Goal: Communication & Community: Share content

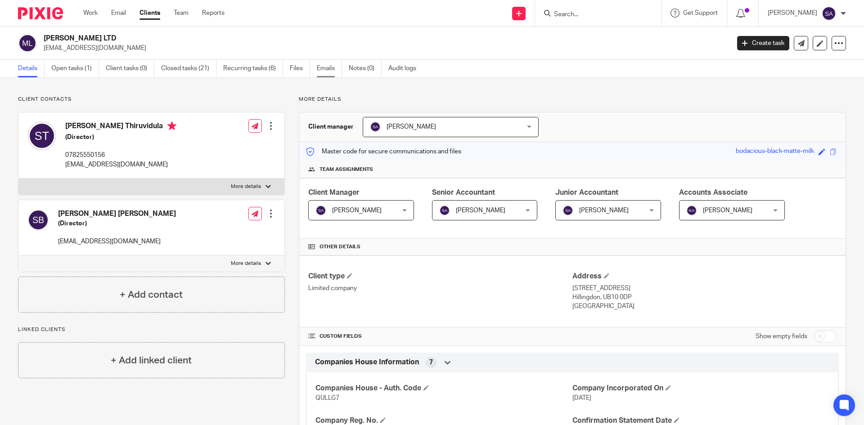
click at [324, 69] on link "Emails" at bounding box center [329, 69] width 25 height 18
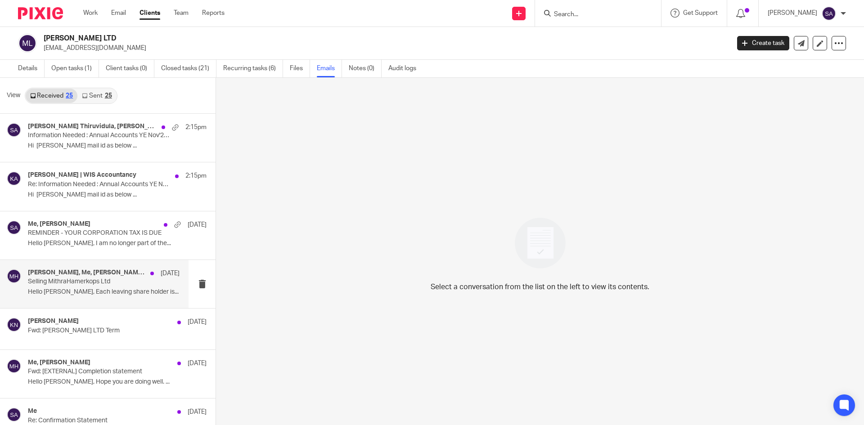
click at [112, 270] on h4 "Mithra Hamerkops, Me, Kiran Nimmagadda, Sachin Bachu, Surya, Kasuni Samarakkody…" at bounding box center [87, 273] width 118 height 8
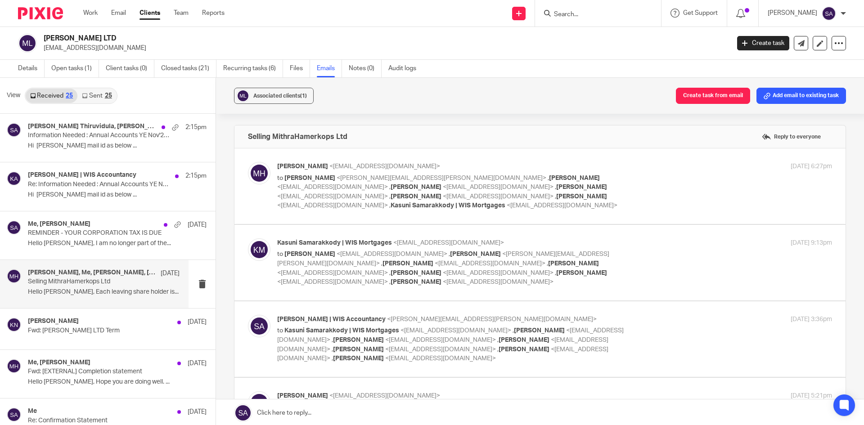
click at [656, 255] on div "Kasuni Samarakkody | WIS Mortgages <kasuni.samarakkody@wismortgages.co.uk> to M…" at bounding box center [554, 262] width 555 height 49
checkbox input "true"
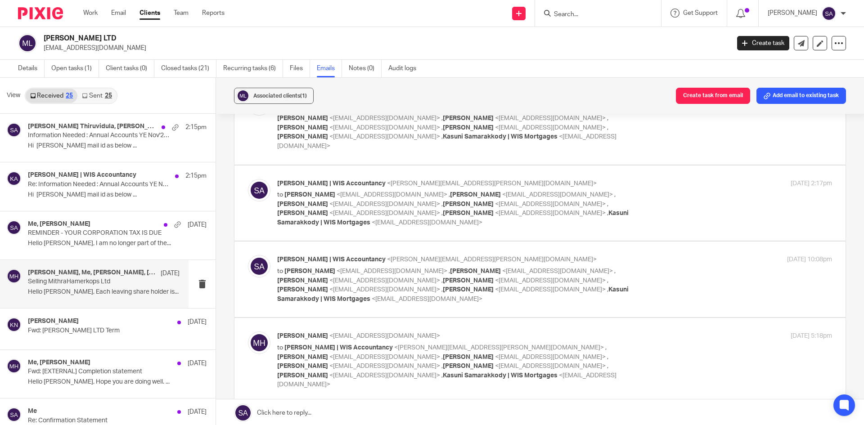
scroll to position [1800, 0]
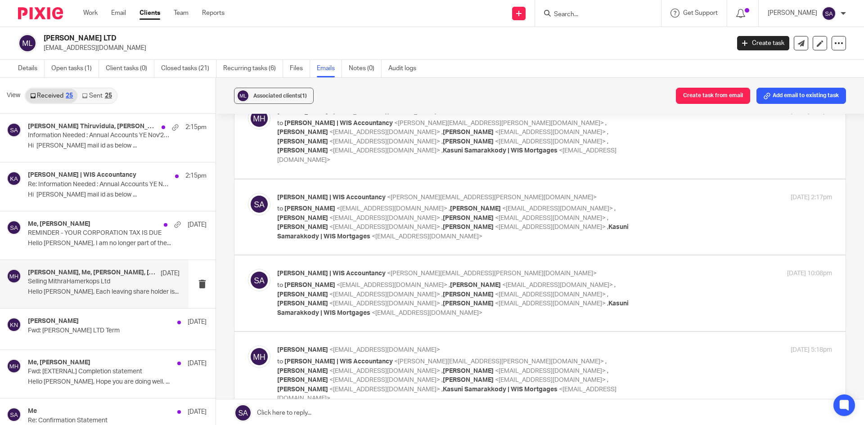
click at [579, 357] on p "to Shafiya Abdulla | WIS Accountancy <shafiya.abdulla@wis-accountancy.co.uk> , …" at bounding box center [462, 380] width 370 height 46
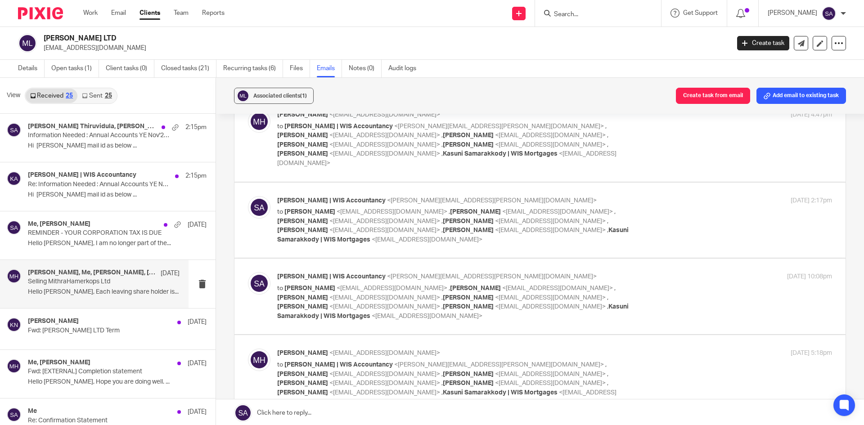
click at [651, 349] on div "Mithra Hamerkops <mithrahamerkops@gmail.com> to Shafiya Abdulla | WIS Accountan…" at bounding box center [554, 378] width 555 height 58
checkbox input "true"
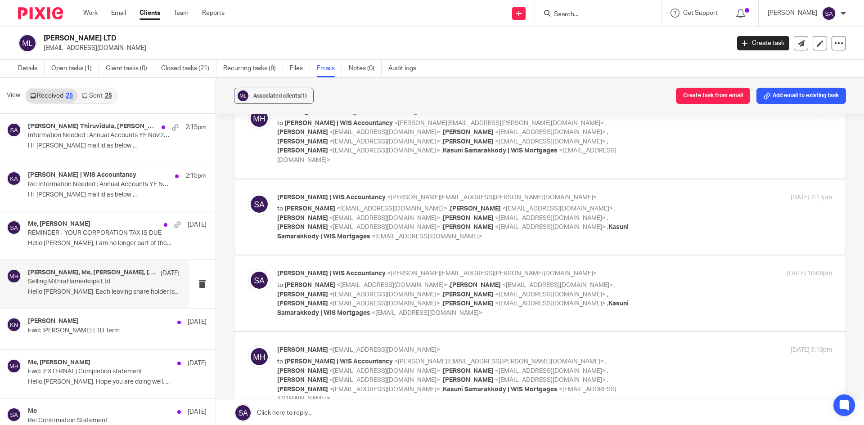
scroll to position [0, 0]
drag, startPoint x: 578, startPoint y: 258, endPoint x: 512, endPoint y: 261, distance: 65.8
click at [512, 357] on p "to Shafiya Abdulla | WIS Accountancy <shafiya.abdulla@wis-accountancy.co.uk> , …" at bounding box center [462, 380] width 370 height 46
copy span "Kiran Nimmagadda"
drag, startPoint x: 352, startPoint y: 261, endPoint x: 285, endPoint y: 261, distance: 67.0
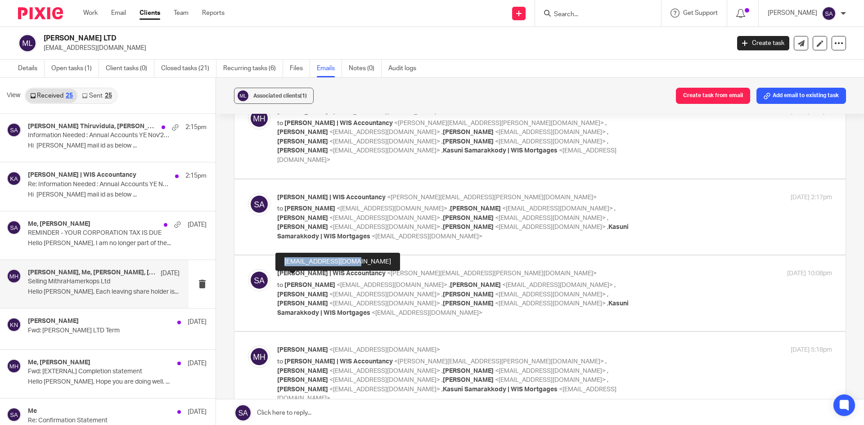
click at [285, 261] on div "sivakasina@gmail.com" at bounding box center [337, 262] width 125 height 18
copy div "sivakasina@gmail.com"
drag, startPoint x: 271, startPoint y: 278, endPoint x: 301, endPoint y: 281, distance: 29.4
click at [301, 346] on div "Mithra Hamerkops <mithrahamerkops@gmail.com> to Shafiya Abdulla | WIS Accountan…" at bounding box center [540, 375] width 584 height 58
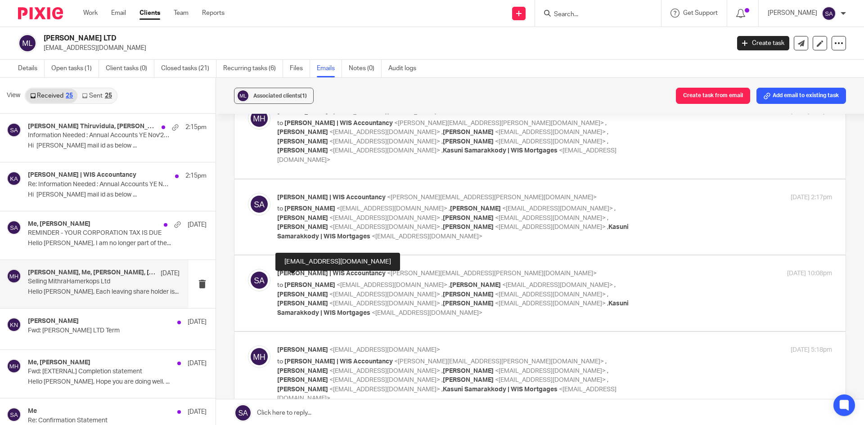
drag, startPoint x: 274, startPoint y: 279, endPoint x: 309, endPoint y: 280, distance: 34.7
click at [309, 346] on div "Mithra Hamerkops <mithrahamerkops@gmail.com> to Shafiya Abdulla | WIS Accountan…" at bounding box center [540, 375] width 584 height 58
copy span "siva kasina"
click at [62, 68] on link "Open tasks (1)" at bounding box center [75, 69] width 48 height 18
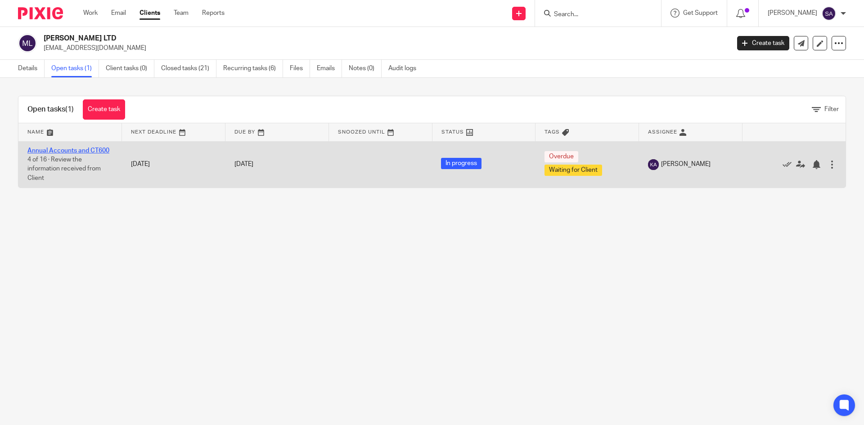
click at [75, 149] on link "Annual Accounts and CT600" at bounding box center [68, 151] width 82 height 6
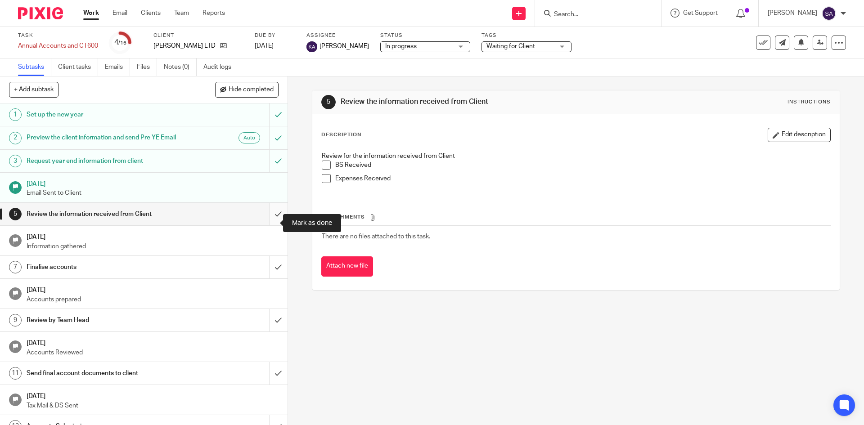
click at [270, 221] on input "submit" at bounding box center [144, 214] width 288 height 22
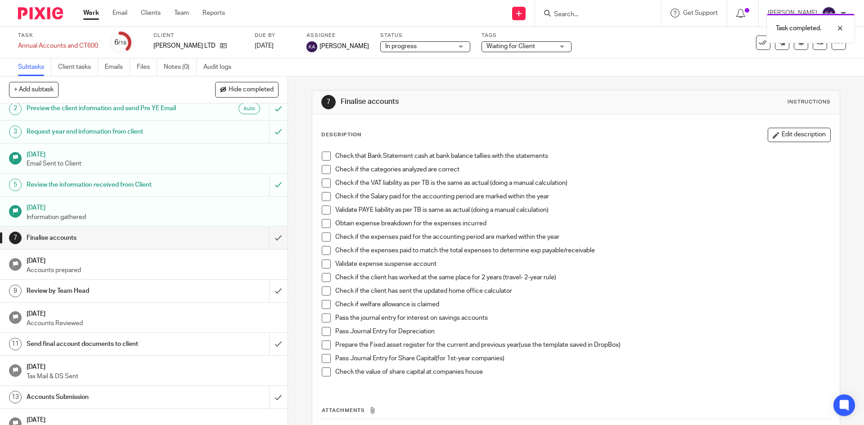
scroll to position [45, 0]
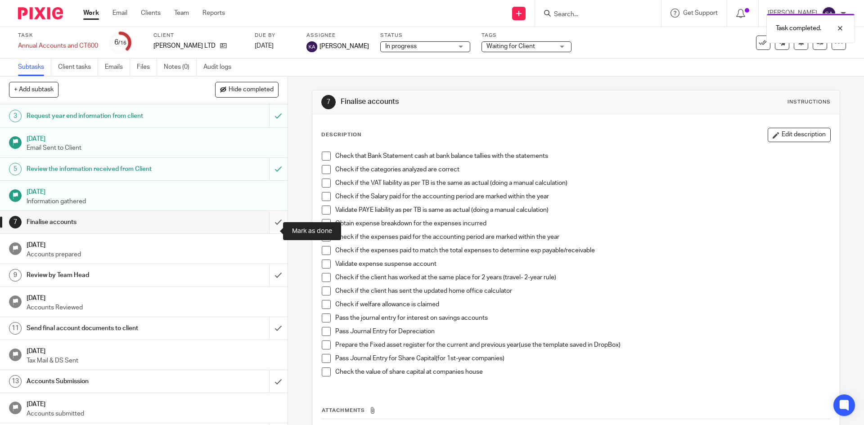
click at [270, 230] on input "submit" at bounding box center [144, 222] width 288 height 22
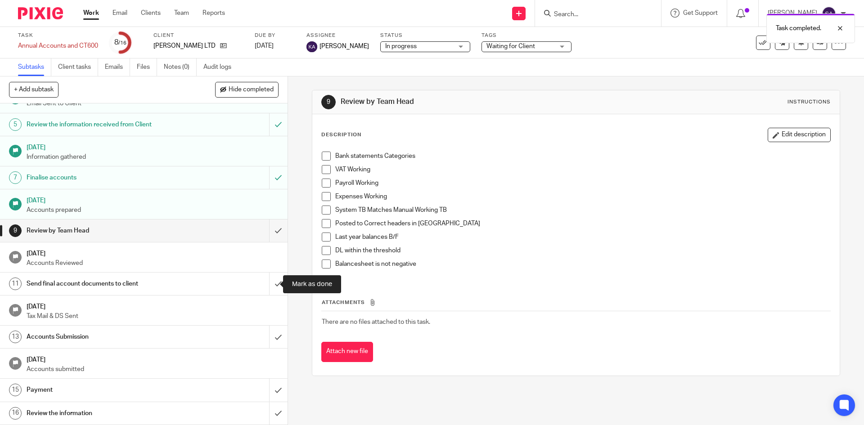
scroll to position [99, 0]
click at [268, 230] on input "submit" at bounding box center [144, 231] width 288 height 22
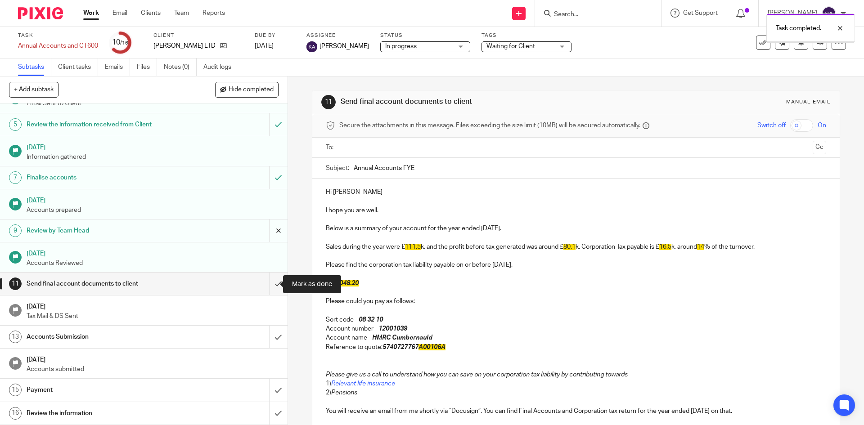
scroll to position [99, 0]
drag, startPoint x: 415, startPoint y: 193, endPoint x: 347, endPoint y: 194, distance: 67.9
click at [347, 194] on p "Hi Surya Prakash Thiruvidula" at bounding box center [576, 192] width 500 height 9
drag, startPoint x: 330, startPoint y: 210, endPoint x: 323, endPoint y: 211, distance: 7.3
click at [326, 211] on p "I hope you are well." at bounding box center [576, 210] width 500 height 9
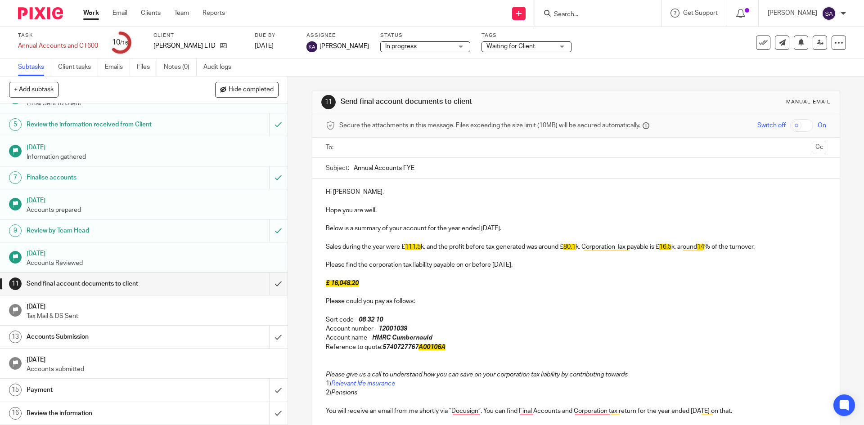
click at [418, 247] on span "111.5" at bounding box center [413, 247] width 16 height 6
click at [571, 247] on span "80.1" at bounding box center [566, 247] width 12 height 6
click at [663, 246] on span "16.5" at bounding box center [657, 247] width 12 height 6
click at [674, 279] on p "£ 16,048.20" at bounding box center [576, 283] width 500 height 9
click at [697, 247] on p "Sales during the year were £ 37.9 k, and the profit before tax generated was ar…" at bounding box center [576, 247] width 500 height 9
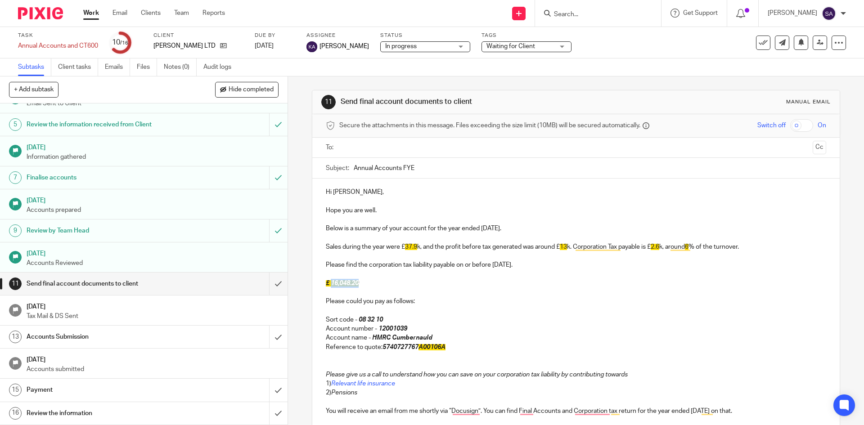
drag, startPoint x: 360, startPoint y: 283, endPoint x: 328, endPoint y: 283, distance: 31.5
click at [328, 283] on p "£ 16,048.20" at bounding box center [576, 283] width 500 height 9
click at [333, 282] on span "£ 2623.45" at bounding box center [340, 283] width 28 height 6
click at [431, 312] on p "To enrich screen reader interactions, please activate Accessibility in Grammarl…" at bounding box center [576, 310] width 500 height 9
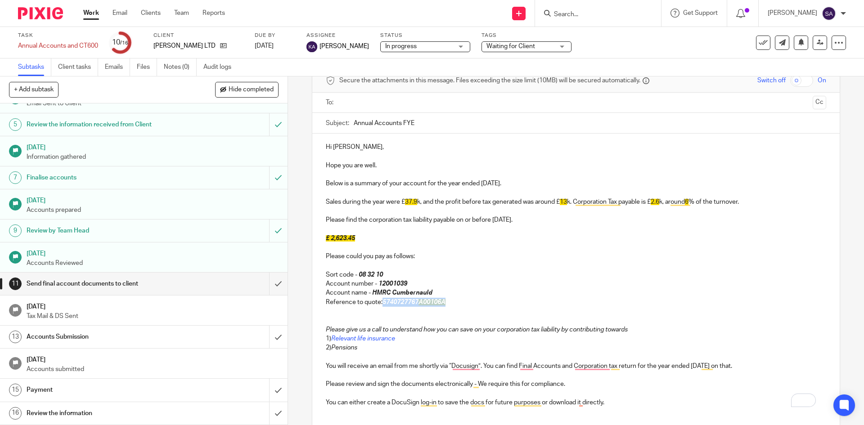
drag, startPoint x: 450, startPoint y: 302, endPoint x: 382, endPoint y: 303, distance: 67.9
click at [382, 303] on p "Reference to quote: 5740727767 A00106A" at bounding box center [576, 302] width 500 height 9
drag, startPoint x: 445, startPoint y: 303, endPoint x: 381, endPoint y: 302, distance: 63.9
click at [381, 302] on p "Reference to quote: 5740727767A00108A" at bounding box center [576, 302] width 500 height 9
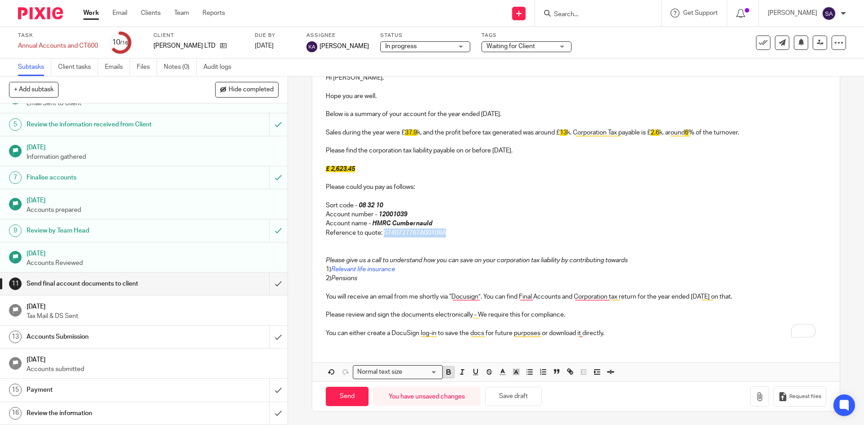
click at [447, 372] on icon "button" at bounding box center [448, 371] width 3 height 2
click at [461, 370] on line "button" at bounding box center [462, 370] width 3 height 0
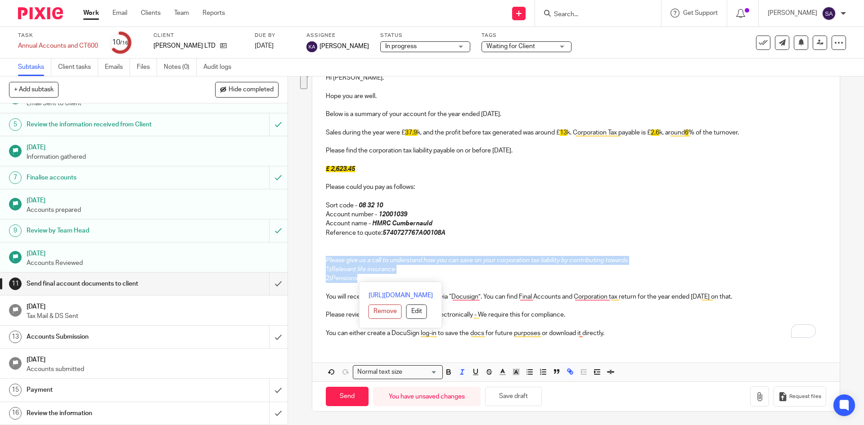
drag, startPoint x: 369, startPoint y: 279, endPoint x: 315, endPoint y: 262, distance: 55.8
click at [315, 262] on div "Hi Kavitha, Hope you are well. Below is a summary of your account for the year …" at bounding box center [575, 204] width 527 height 280
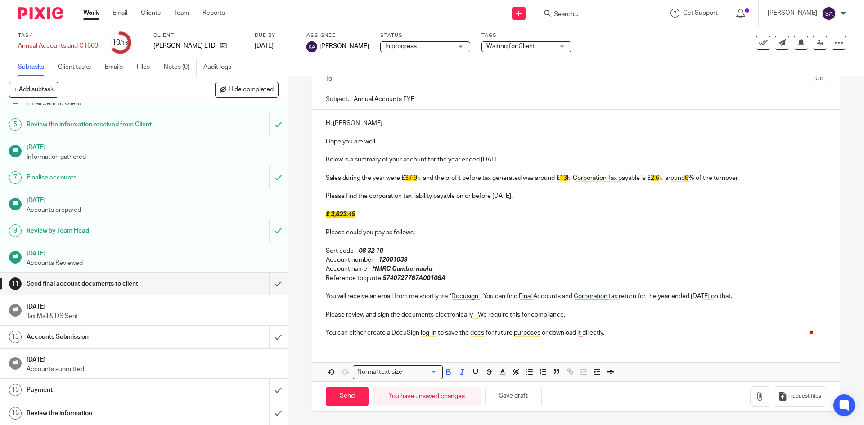
scroll to position [69, 0]
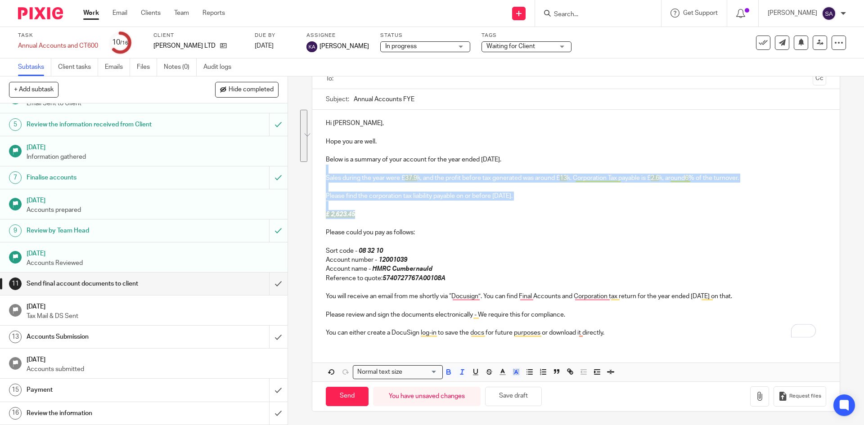
drag, startPoint x: 367, startPoint y: 216, endPoint x: 323, endPoint y: 168, distance: 65.3
click at [323, 168] on div "Hi Kavitha, Hope you are well. Below is a summary of your account for the year …" at bounding box center [575, 227] width 527 height 234
click at [514, 374] on icon "button" at bounding box center [516, 372] width 8 height 8
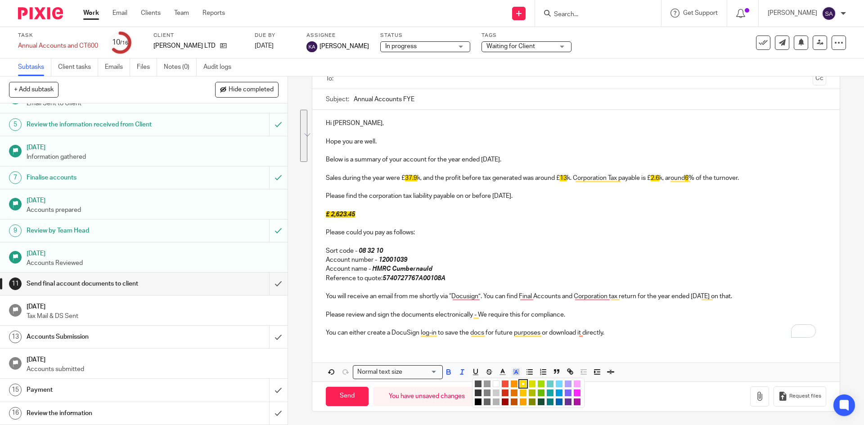
click at [493, 383] on li "color:#FFFFFF" at bounding box center [496, 384] width 7 height 7
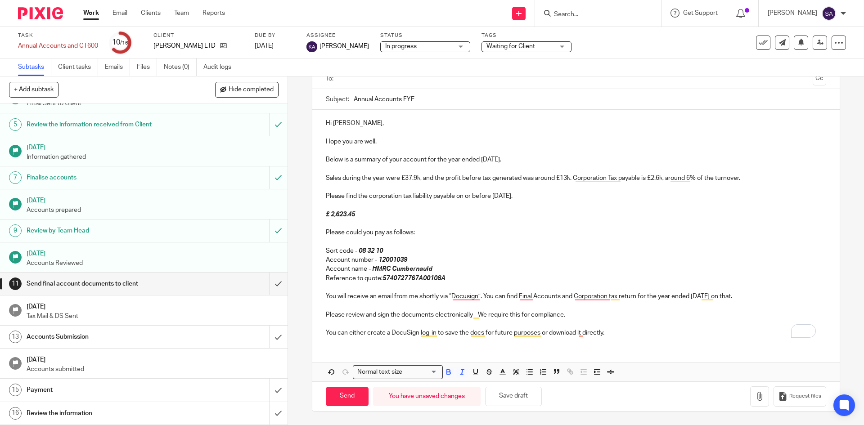
click at [527, 254] on p "Sort code - 08 32 10" at bounding box center [576, 251] width 500 height 9
click at [616, 333] on p "You can either create a DocuSign log-in to save the docs for future purposes or…" at bounding box center [576, 332] width 500 height 9
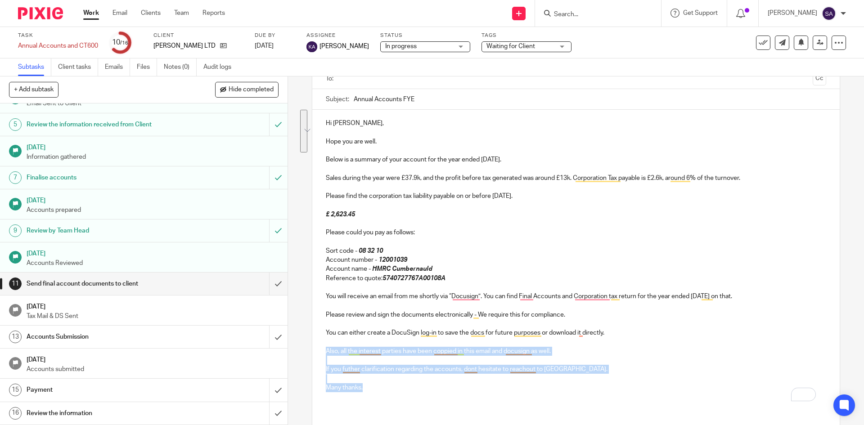
drag, startPoint x: 369, startPoint y: 384, endPoint x: 320, endPoint y: 350, distance: 59.8
click at [320, 350] on div "Hi Kavitha, Hope you are well. Below is a summary of your account for the year …" at bounding box center [575, 259] width 527 height 298
copy div "Also, all the interest parties have been coppied in this email and docusign as …"
click at [391, 381] on p "To enrich screen reader interactions, please activate Accessibility in Grammarl…" at bounding box center [576, 378] width 500 height 9
drag, startPoint x: 368, startPoint y: 385, endPoint x: 317, endPoint y: 348, distance: 62.2
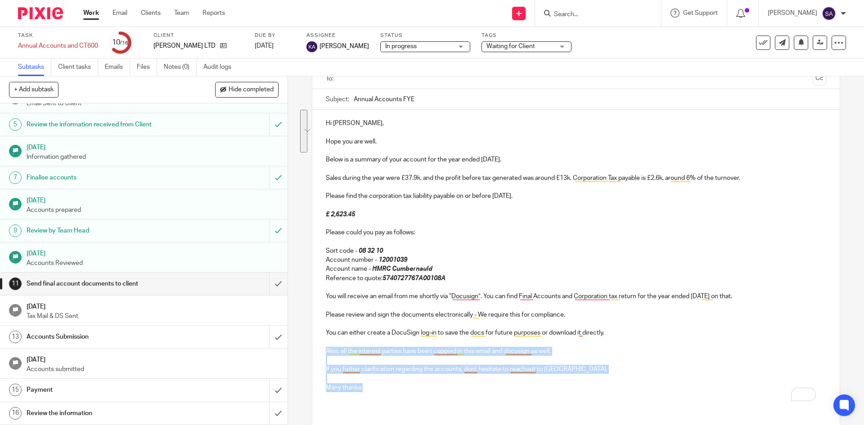
click at [317, 348] on div "Hi Kavitha, Hope you are well. Below is a summary of your account for the year …" at bounding box center [575, 259] width 527 height 298
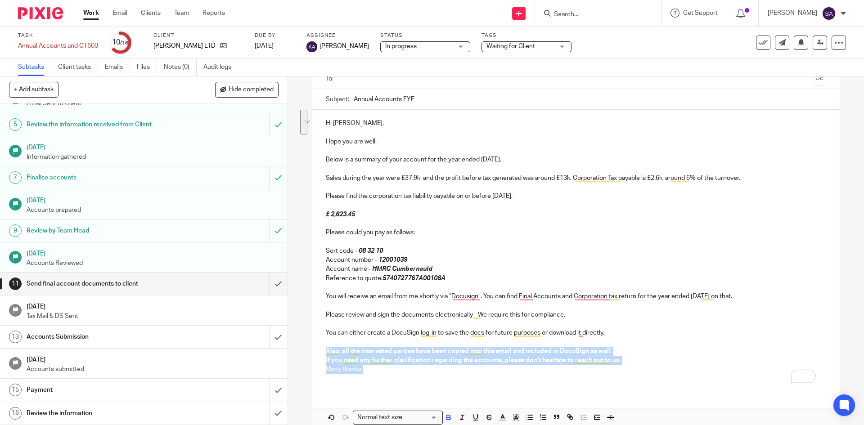
drag, startPoint x: 372, startPoint y: 368, endPoint x: 321, endPoint y: 349, distance: 54.7
click at [321, 349] on div "Hi Kavitha, Hope you are well. Below is a summary of your account for the year …" at bounding box center [575, 250] width 527 height 280
click at [446, 418] on icon "button" at bounding box center [449, 418] width 8 height 8
click at [603, 348] on p "Also, all the interested parties have been copied into this email and included …" at bounding box center [576, 351] width 500 height 9
click at [595, 351] on p "Also, all the interested parties have been copied into this email and included …" at bounding box center [576, 351] width 500 height 9
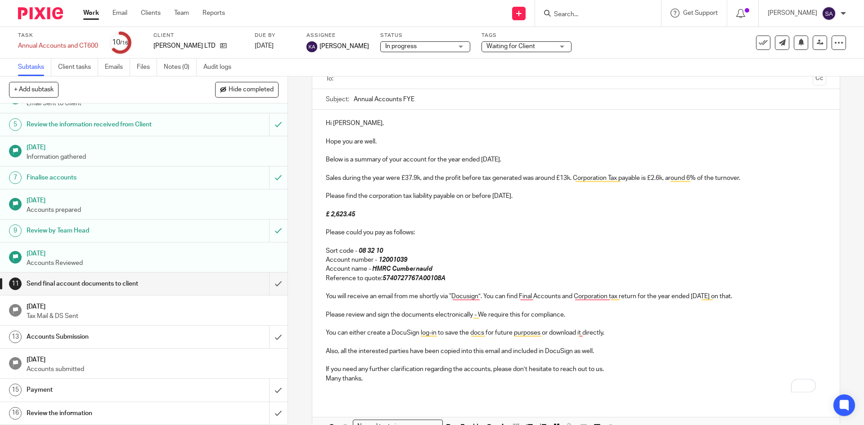
click at [603, 368] on p "If you need any further clarification regarding the accounts, please don’t hesi…" at bounding box center [576, 369] width 500 height 9
click at [346, 392] on div "Hi Kavitha, Hope you are well. Below is a summary of your account for the year …" at bounding box center [575, 259] width 527 height 298
click at [368, 389] on p "Many thanks," at bounding box center [576, 387] width 500 height 9
click at [369, 389] on p "Many thanks," at bounding box center [576, 387] width 500 height 9
click at [327, 398] on p "To enrich screen reader interactions, please activate Accessibility in Grammarl…" at bounding box center [576, 396] width 500 height 9
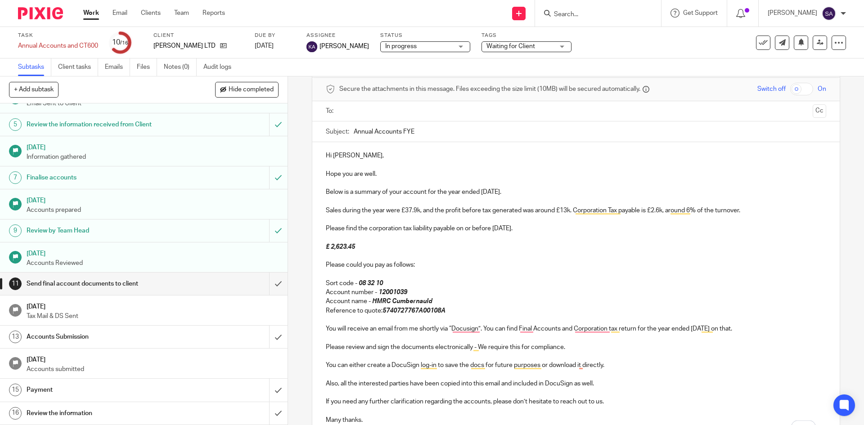
scroll to position [24, 0]
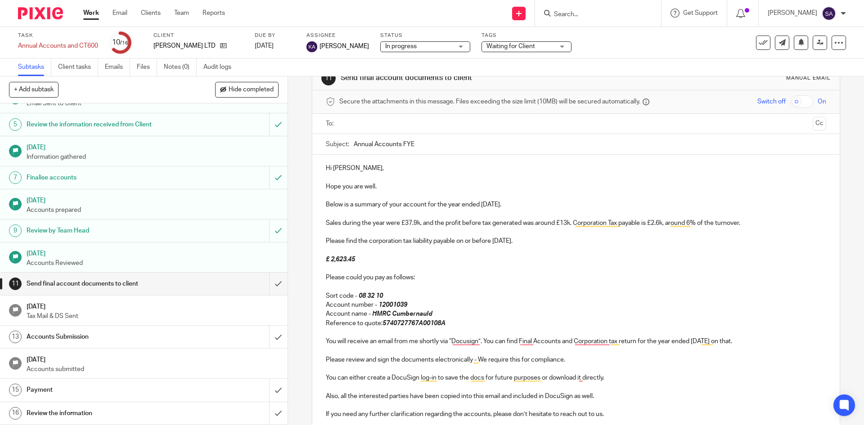
drag, startPoint x: 431, startPoint y: 143, endPoint x: 315, endPoint y: 139, distance: 115.7
click at [315, 139] on div "Subject: Annual Accounts FYE" at bounding box center [575, 144] width 527 height 21
paste input "Jun' 24 -"
click at [423, 144] on input "Annual Accounts FYE Jun' 24 -" at bounding box center [590, 144] width 472 height 20
click at [459, 143] on input "Annual Accounts FYE Nov' 24 -" at bounding box center [590, 144] width 472 height 20
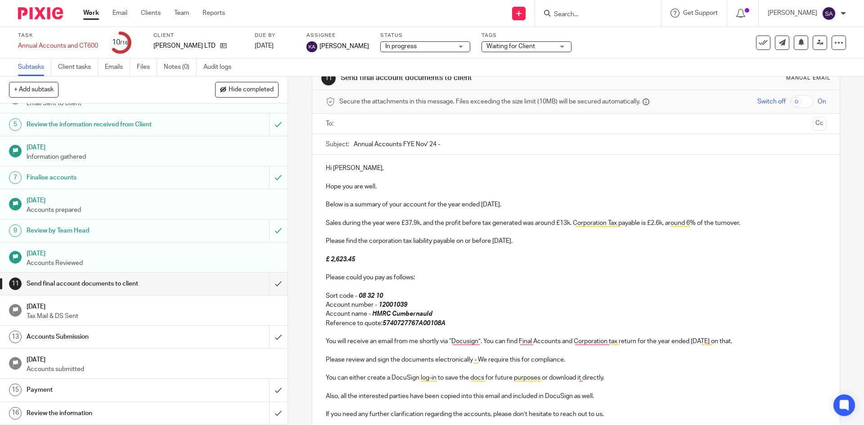
click at [450, 146] on input "Annual Accounts FYE Nov' 24 -" at bounding box center [590, 144] width 472 height 20
paste input "[PERSON_NAME] LTD"
type input "Annual Accounts FYE Nov' 24 - MITHRA HAMERKOPS LTD"
click at [441, 122] on input "text" at bounding box center [575, 124] width 466 height 10
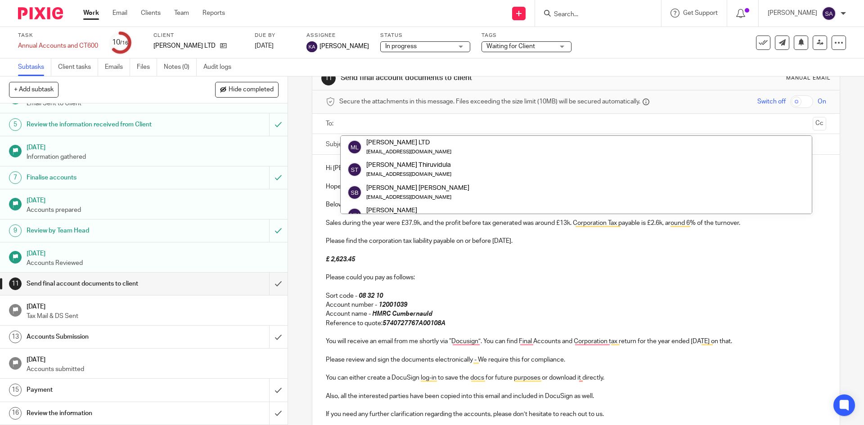
paste input "kavithaballa@gmail.com"
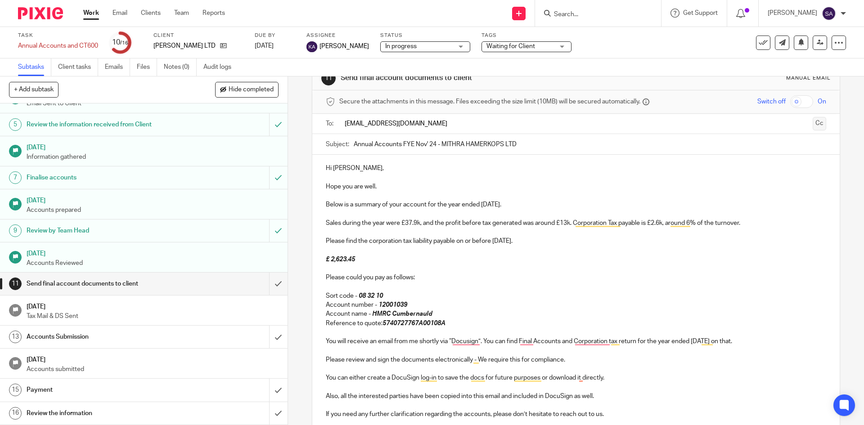
type input "kavithaballa@gmail.com"
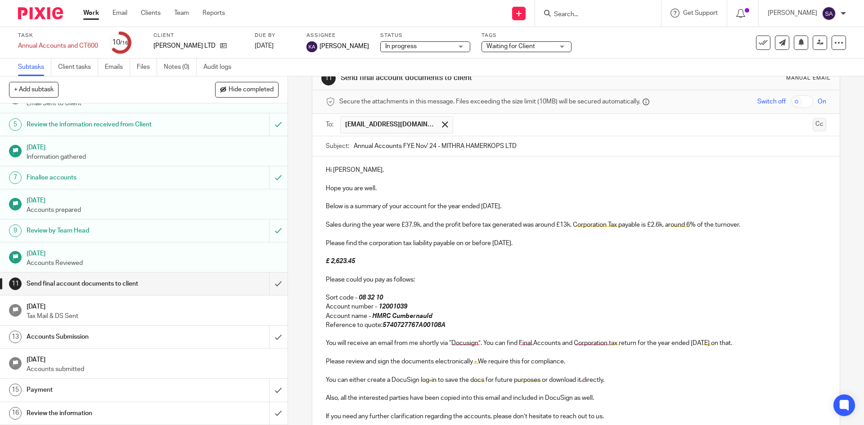
click at [813, 124] on button "Cc" at bounding box center [819, 124] width 13 height 13
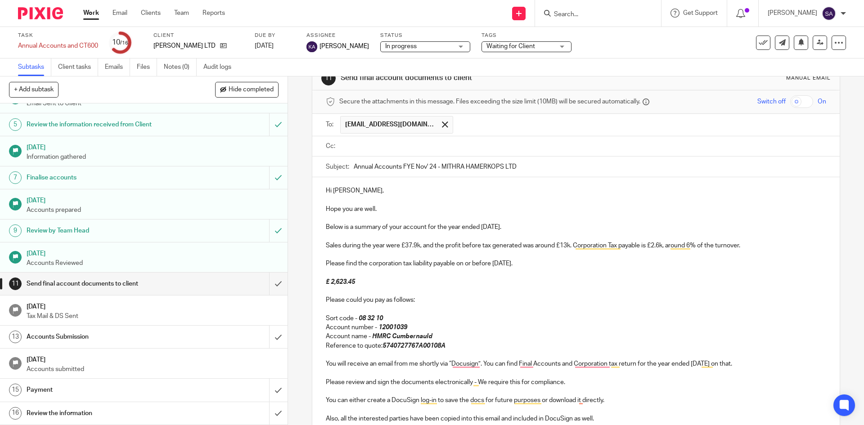
click at [357, 145] on input "text" at bounding box center [582, 146] width 480 height 10
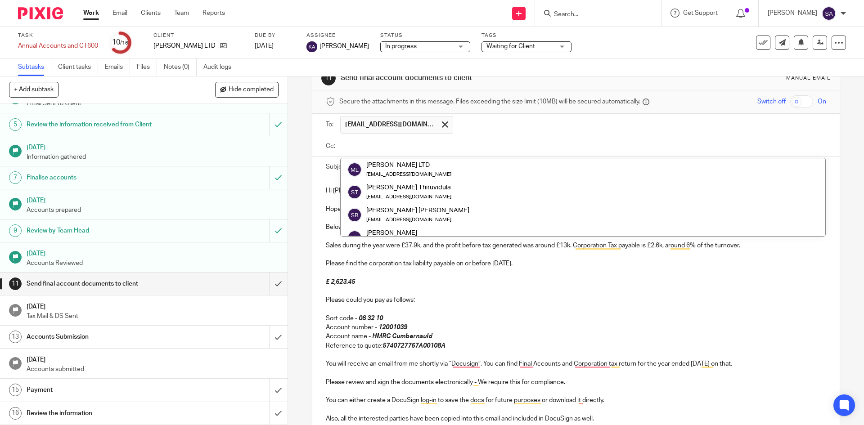
paste input "kavithaballa@gmail.com"
type input "kavithaballa@gmail.com"
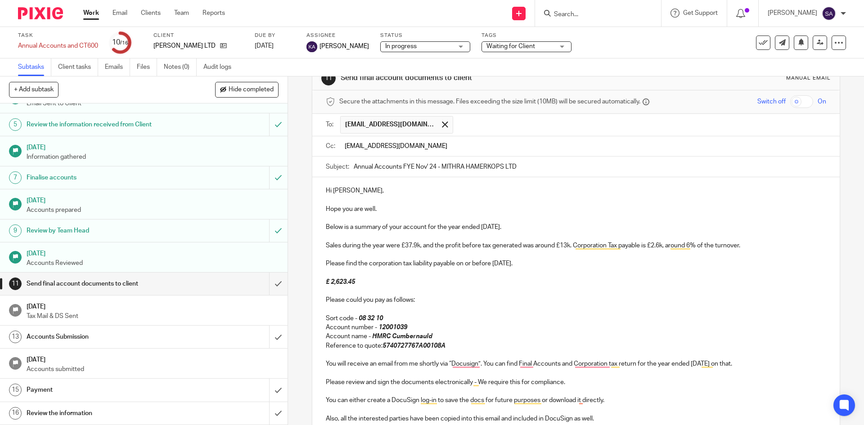
drag, startPoint x: 414, startPoint y: 144, endPoint x: 336, endPoint y: 143, distance: 77.9
click at [336, 143] on div "Cc: kavithaballa@gmail.com" at bounding box center [576, 146] width 500 height 20
paste input "[EMAIL_ADDRESS][DOMAIN_NAME]"
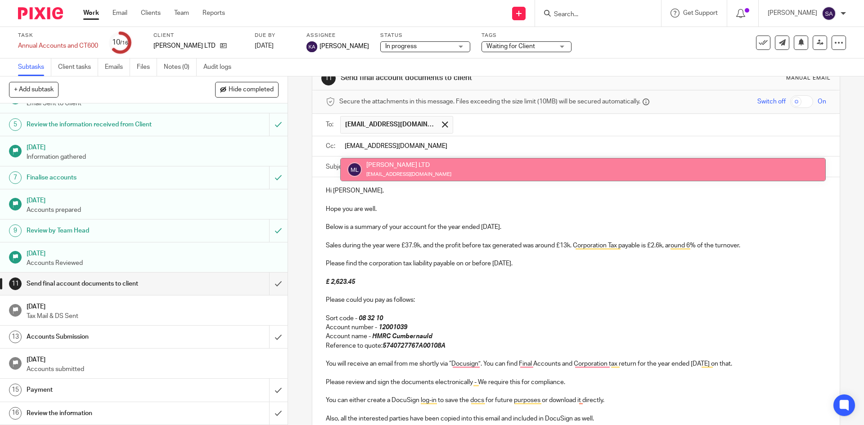
type input "[EMAIL_ADDRESS][DOMAIN_NAME]"
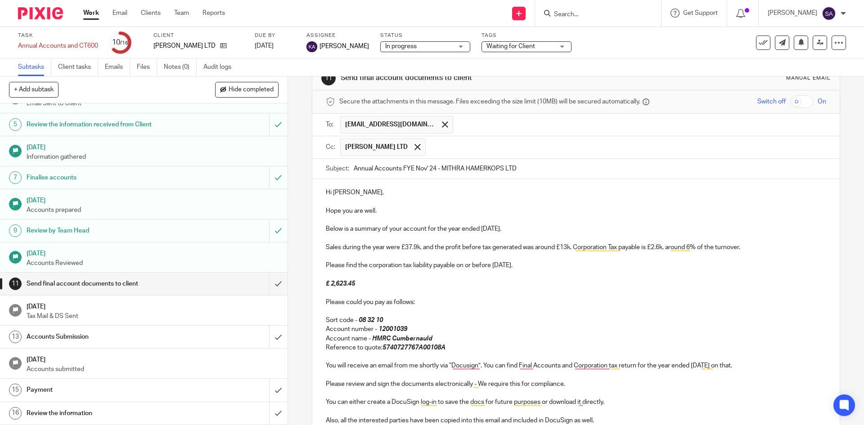
click at [463, 144] on input "text" at bounding box center [626, 148] width 392 height 18
paste input "sivakasina@gmail.com"
type input "sivakasina@gmail.com"
click at [639, 168] on input "Annual Accounts FYE Nov' 24 - MITHRA HAMERKOPS LTD" at bounding box center [590, 169] width 472 height 20
click at [666, 145] on input "text" at bounding box center [738, 148] width 167 height 18
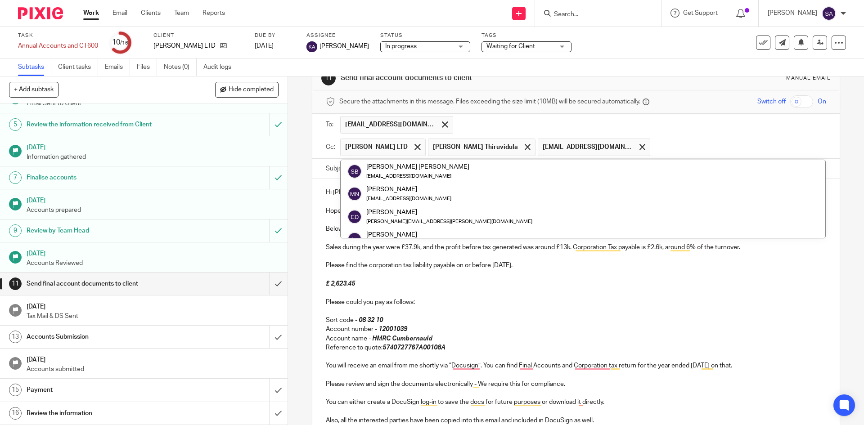
scroll to position [45, 0]
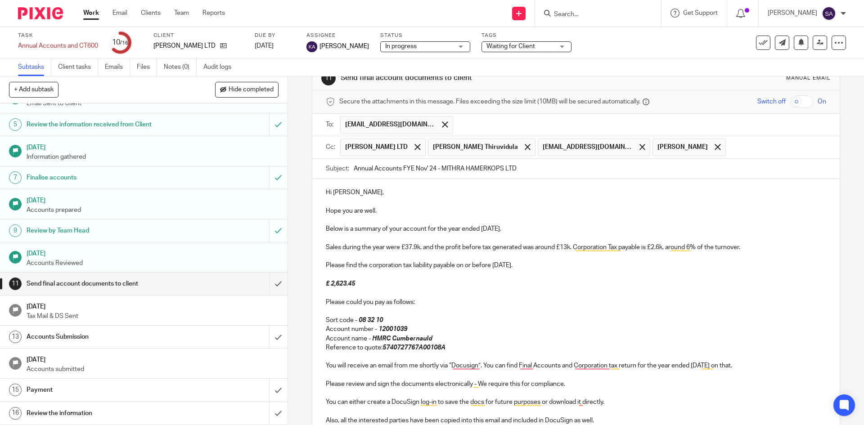
click at [780, 277] on p "To enrich screen reader interactions, please activate Accessibility in Grammarl…" at bounding box center [576, 274] width 500 height 9
click at [720, 145] on span at bounding box center [718, 147] width 6 height 6
click at [670, 146] on input "text" at bounding box center [738, 148] width 167 height 18
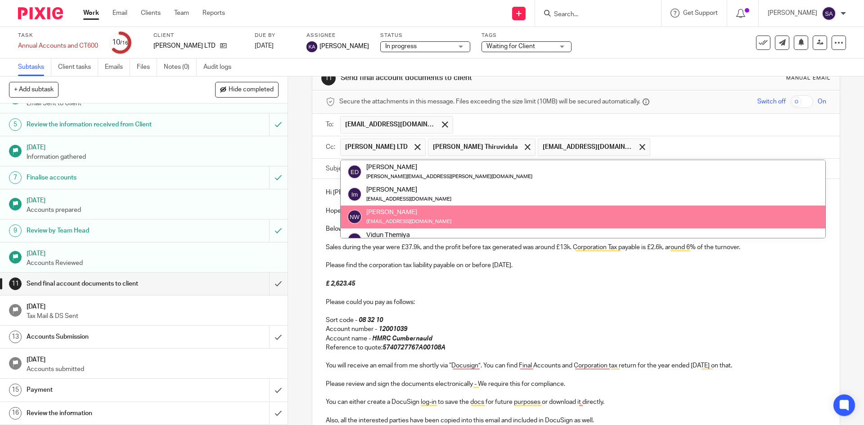
paste input "[EMAIL_ADDRESS][DOMAIN_NAME]"
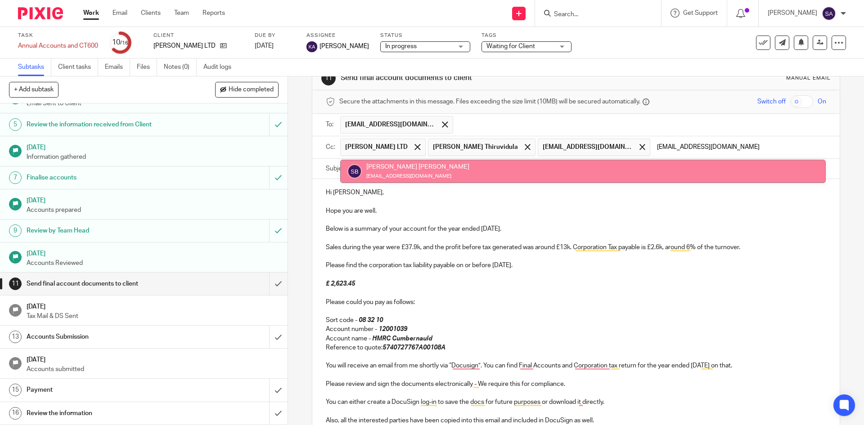
type input "[EMAIL_ADDRESS][DOMAIN_NAME]"
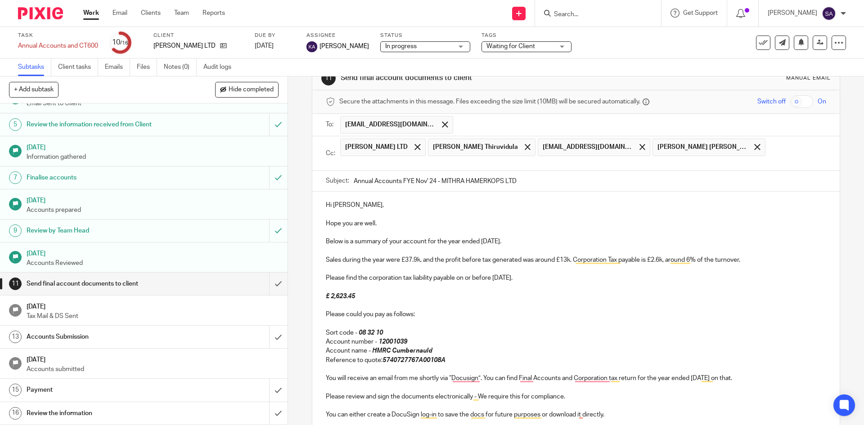
click at [758, 148] on ul "MITHRA HAMERKOPS LTD Surya Prakash Thiruvidula Thiruvidula sivakasina@gmail.com…" at bounding box center [583, 153] width 486 height 35
click at [753, 148] on ul "MITHRA HAMERKOPS LTD Surya Prakash Thiruvidula Thiruvidula sivakasina@gmail.com…" at bounding box center [583, 153] width 486 height 35
click at [747, 146] on ul "MITHRA HAMERKOPS LTD Surya Prakash Thiruvidula Thiruvidula sivakasina@gmail.com…" at bounding box center [583, 153] width 486 height 35
click at [342, 162] on input "text" at bounding box center [582, 163] width 480 height 10
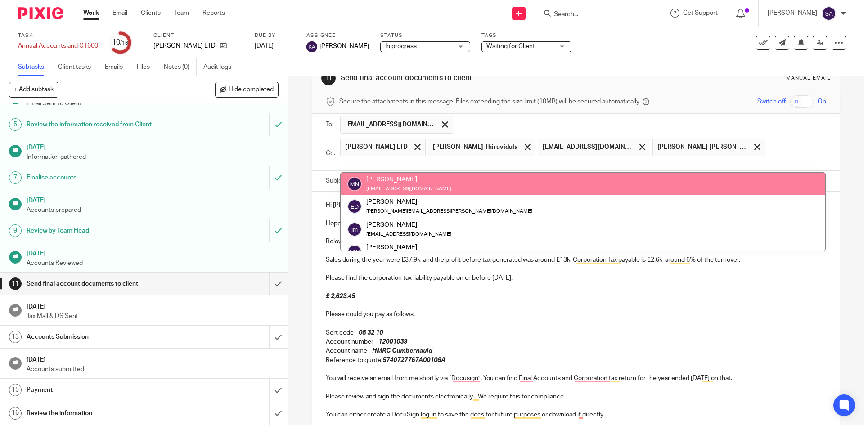
paste input "nsskiran@gmail.com"
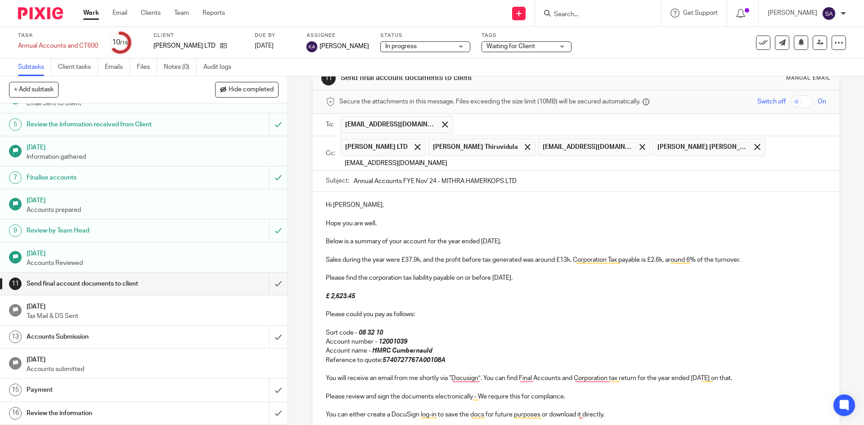
type input "nsskiran@gmail.com"
click at [540, 210] on div "Hi Kavitha, Hope you are well. Below is a summary of your account for the year …" at bounding box center [575, 341] width 527 height 298
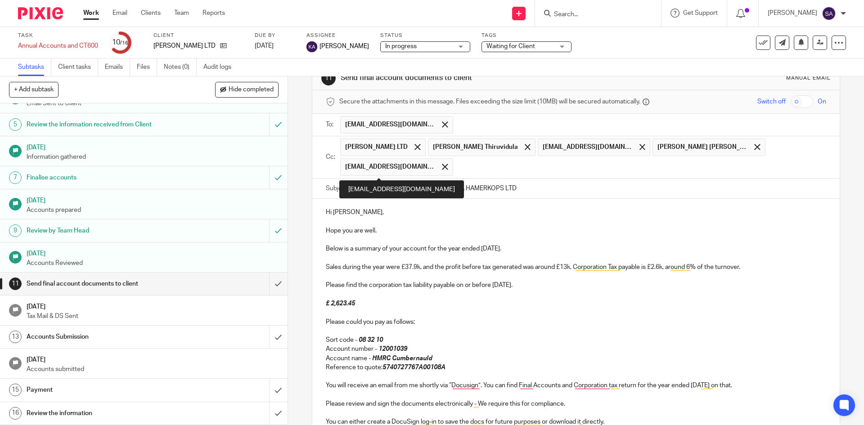
drag, startPoint x: 412, startPoint y: 166, endPoint x: 388, endPoint y: 164, distance: 23.5
click at [440, 166] on div at bounding box center [445, 166] width 10 height 13
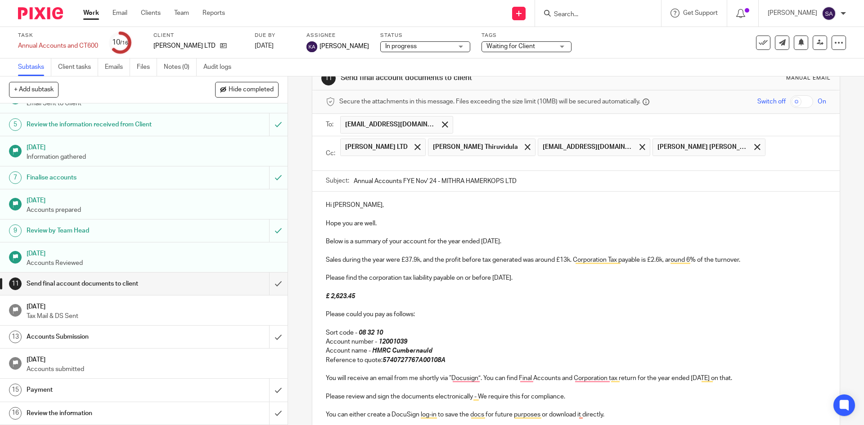
click at [362, 164] on input "text" at bounding box center [582, 163] width 480 height 10
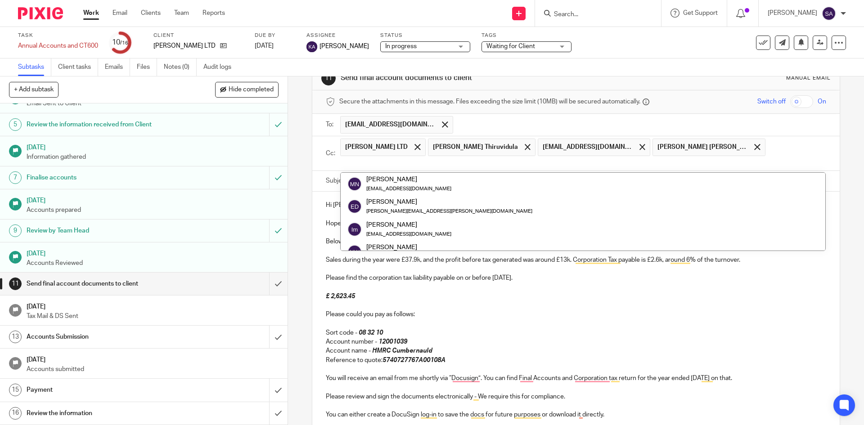
paste input "nsskiran@gmail.com"
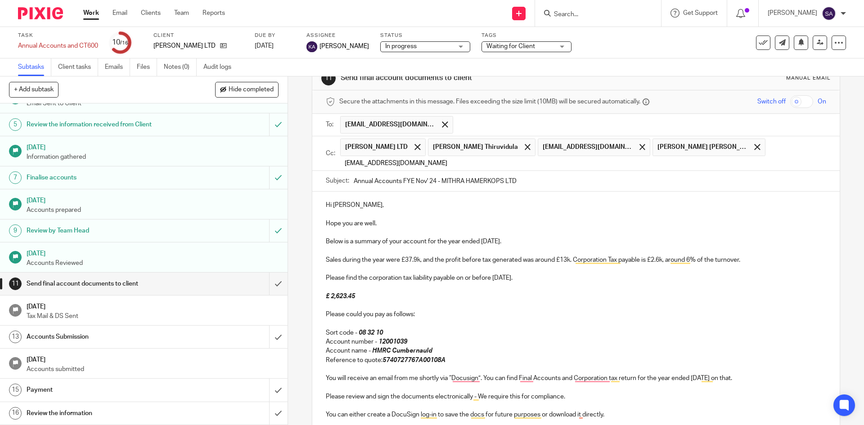
type input "nsskiran@gmail.com"
click at [503, 216] on div "Hi Kavitha, Hope you are well. Below is a summary of your account for the year …" at bounding box center [575, 341] width 527 height 298
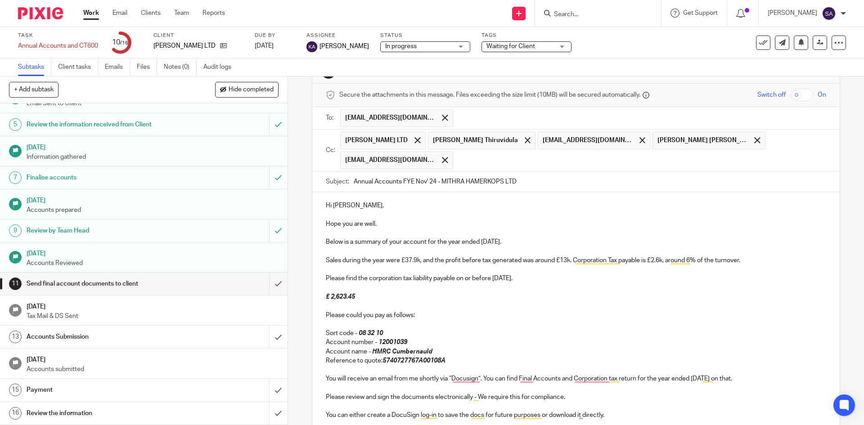
scroll to position [24, 0]
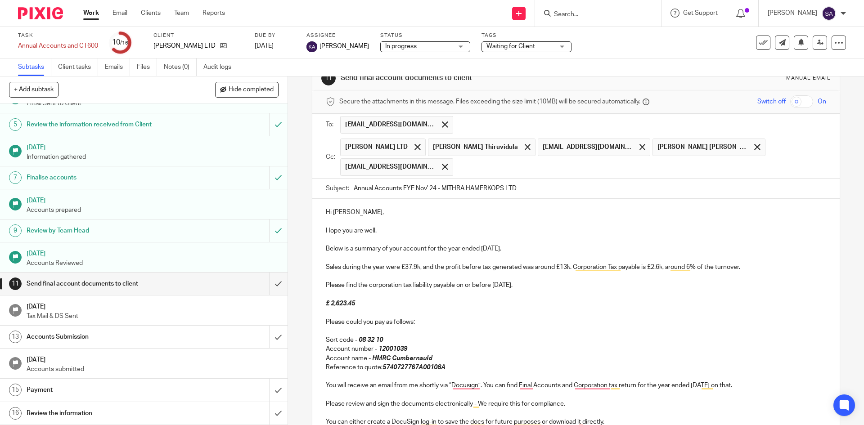
click at [458, 169] on input "text" at bounding box center [640, 167] width 365 height 18
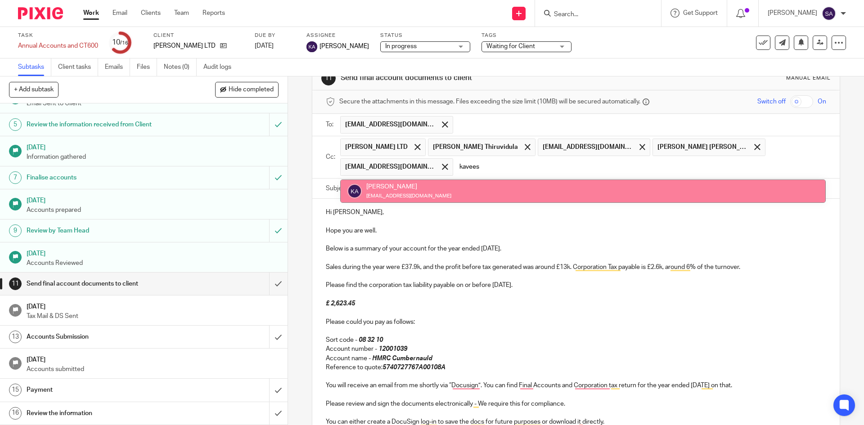
type input "kavees"
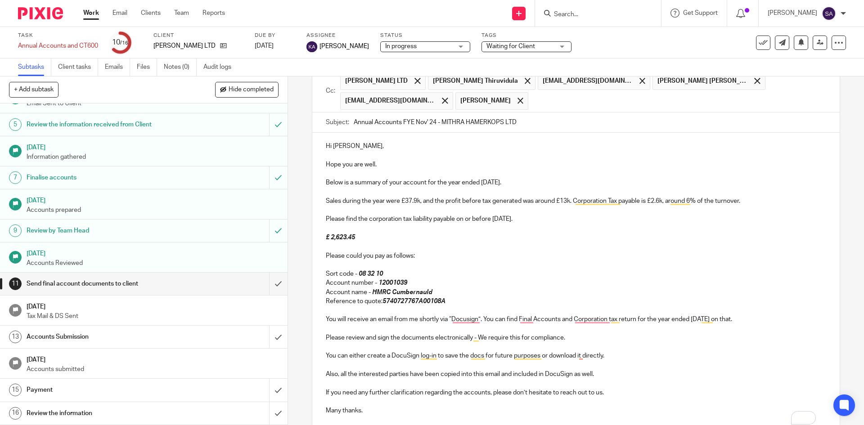
scroll to position [177, 0]
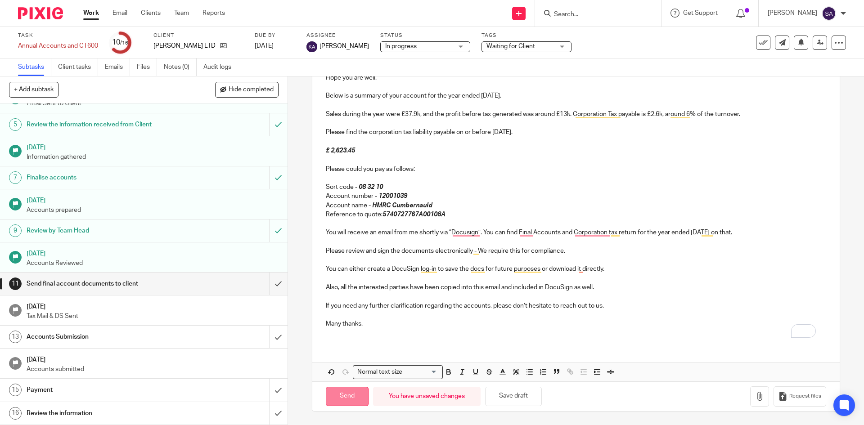
click at [347, 394] on input "Send" at bounding box center [347, 396] width 43 height 19
type input "Sent"
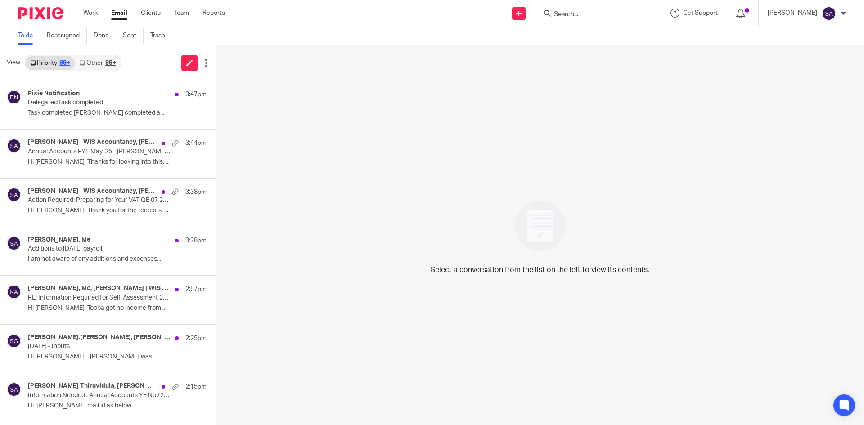
click at [568, 14] on input "Search" at bounding box center [593, 15] width 81 height 8
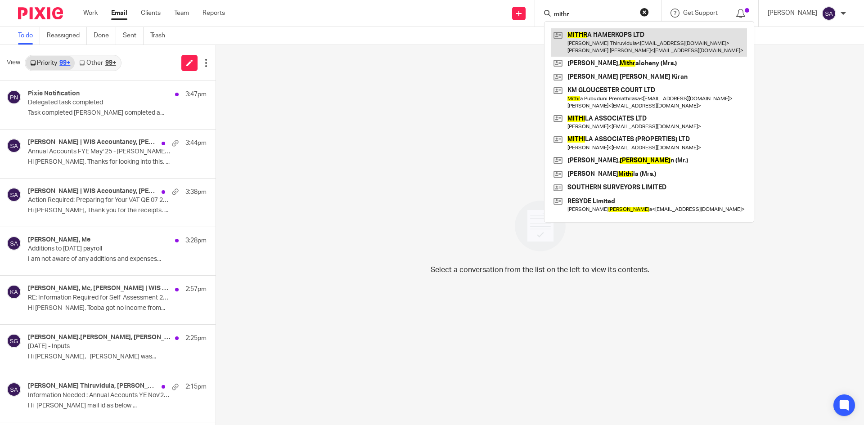
type input "mithr"
click at [632, 34] on link at bounding box center [649, 42] width 196 height 28
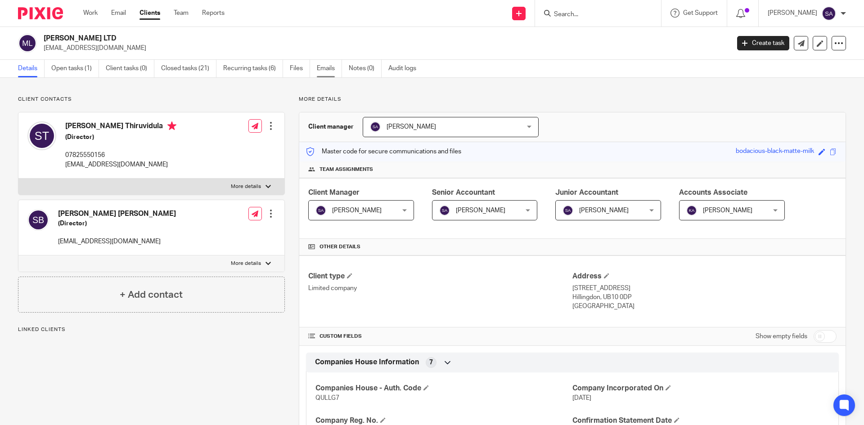
click at [324, 65] on link "Emails" at bounding box center [329, 69] width 25 height 18
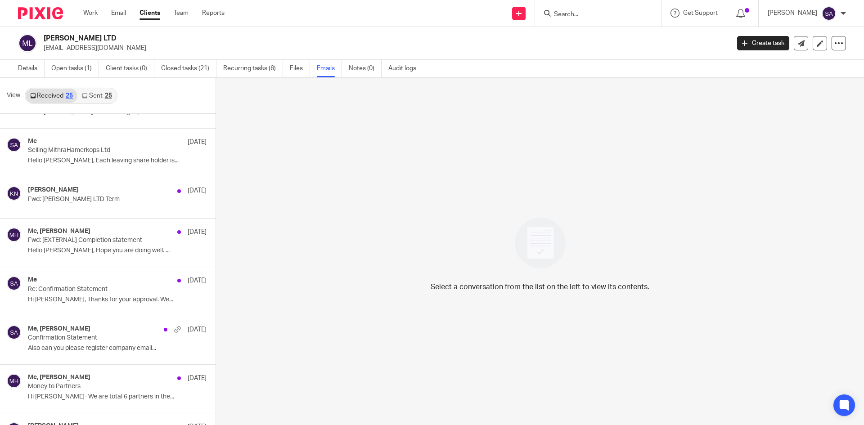
scroll to position [90, 0]
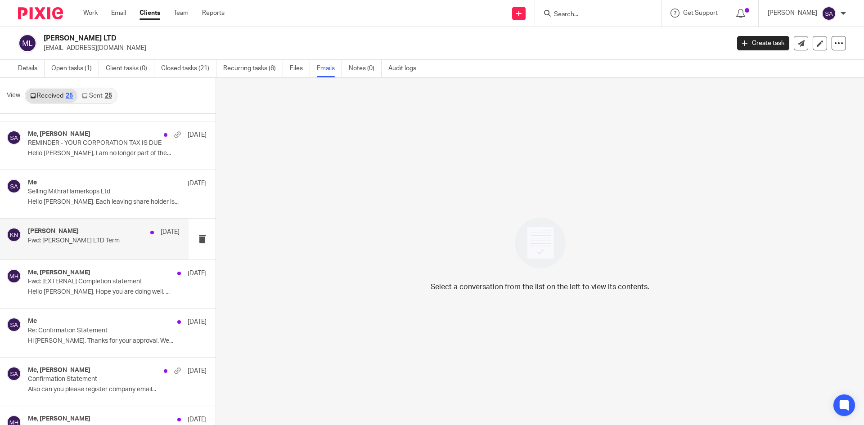
click at [101, 233] on div "Kiran Nimmagadda 26 Feb" at bounding box center [104, 232] width 152 height 9
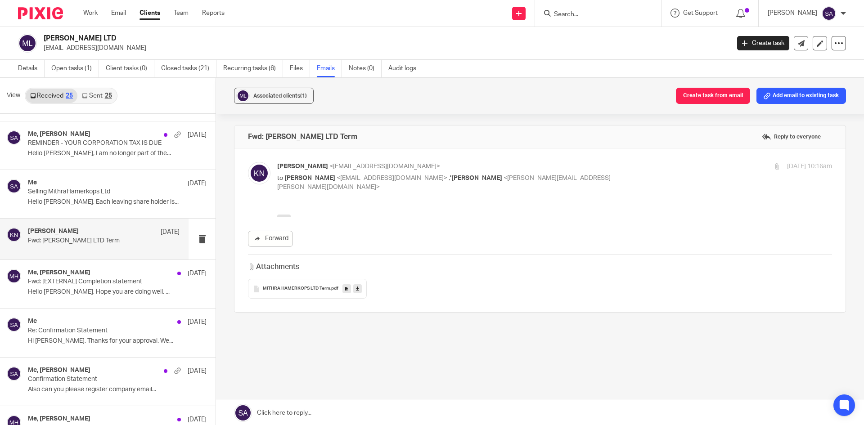
scroll to position [0, 0]
click at [130, 274] on div "Me, Mithra Hamerkops 15 Jan" at bounding box center [104, 273] width 152 height 9
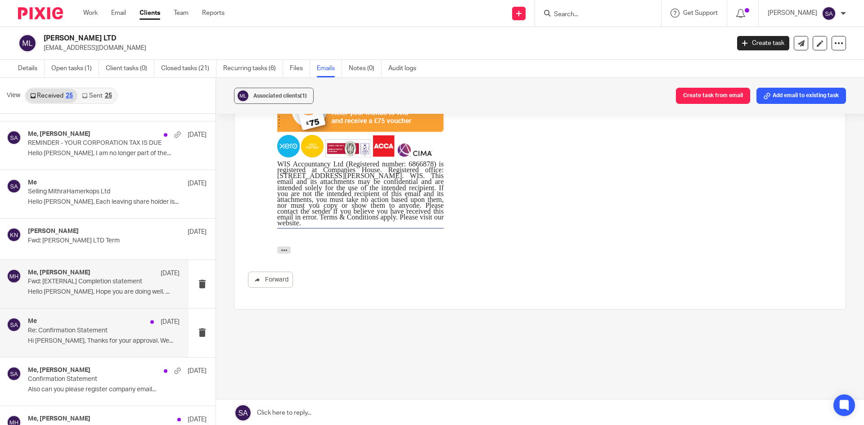
scroll to position [515, 0]
click at [112, 328] on p "Re: Confirmation Statement" at bounding box center [88, 331] width 121 height 8
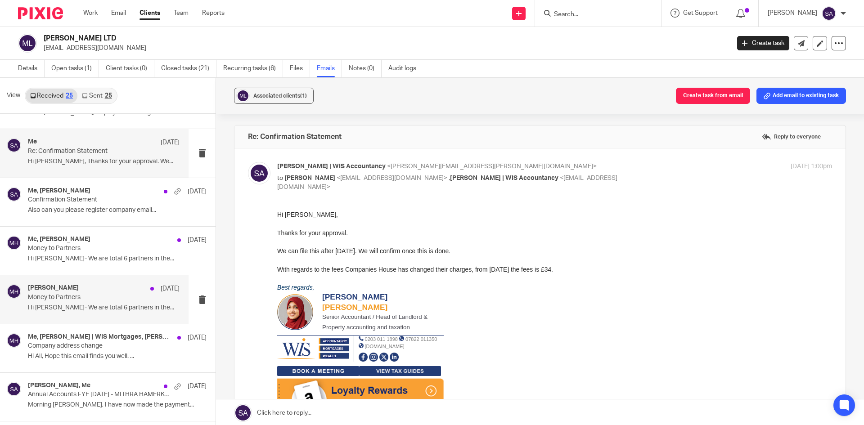
scroll to position [270, 0]
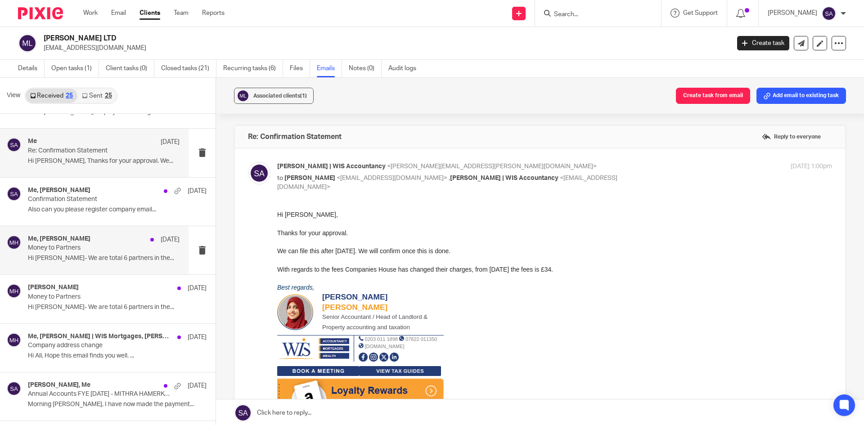
click at [146, 243] on div "13 Aug 2024" at bounding box center [163, 239] width 34 height 9
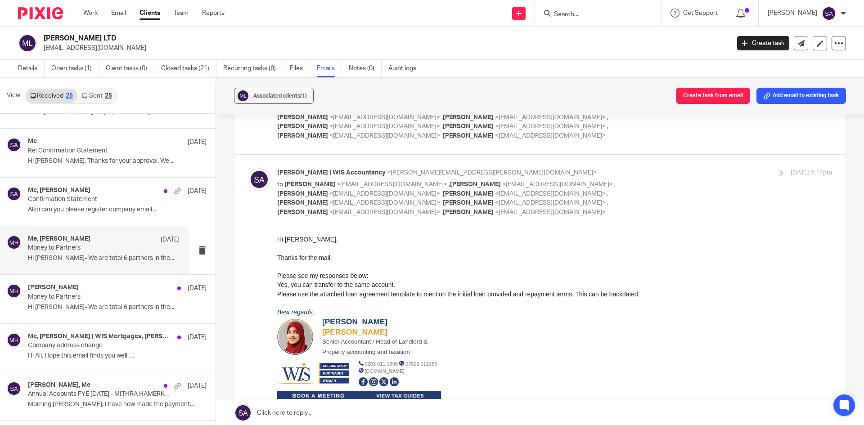
scroll to position [70, 0]
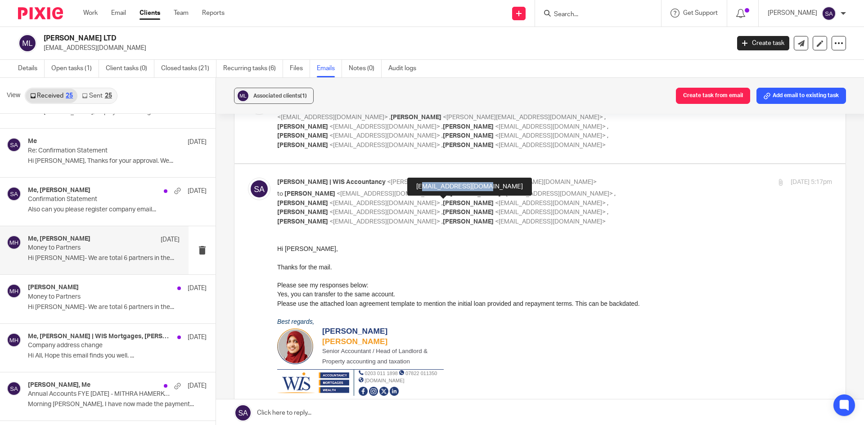
drag, startPoint x: 482, startPoint y: 187, endPoint x: 422, endPoint y: 187, distance: 60.3
click at [422, 187] on div "sivakasina@gmail.com" at bounding box center [469, 187] width 125 height 18
click at [448, 251] on div "Hi Sachin, Thanks for the mail. Please see my responses below: Yes, you can tra…" at bounding box center [554, 403] width 555 height 318
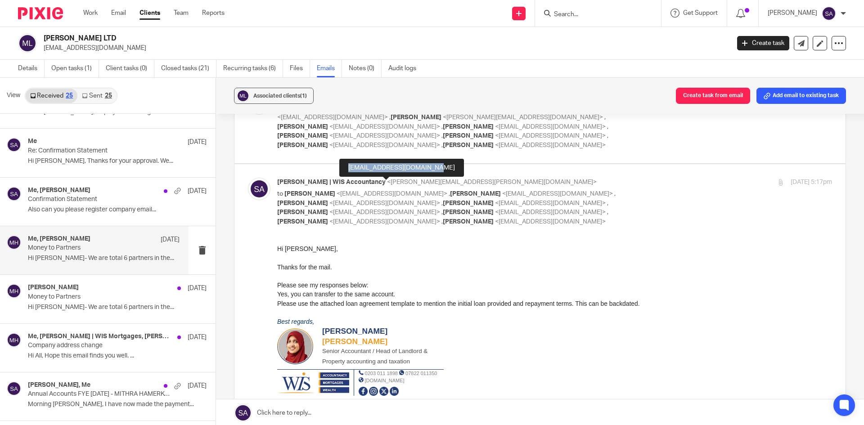
drag, startPoint x: 438, startPoint y: 169, endPoint x: 348, endPoint y: 166, distance: 90.5
click at [348, 166] on div "[EMAIL_ADDRESS][DOMAIN_NAME]" at bounding box center [401, 168] width 125 height 18
copy div "[EMAIL_ADDRESS][DOMAIN_NAME]"
drag, startPoint x: 382, startPoint y: 168, endPoint x: 292, endPoint y: 167, distance: 89.5
click at [292, 167] on div "[EMAIL_ADDRESS][DOMAIN_NAME]" at bounding box center [345, 168] width 125 height 18
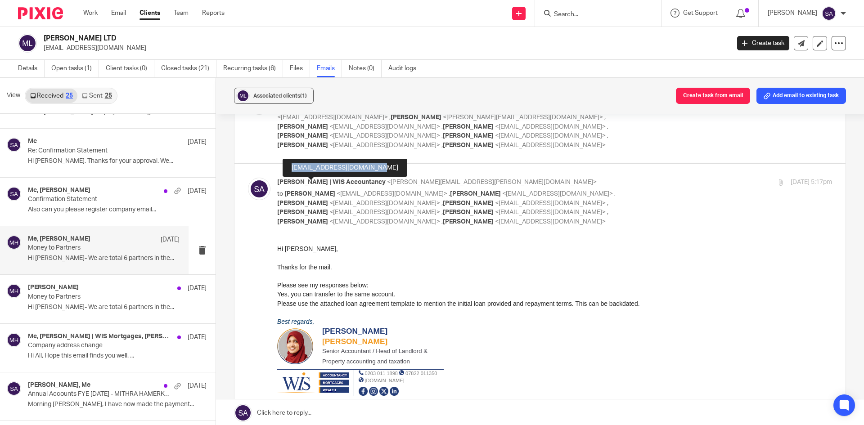
copy div "[EMAIL_ADDRESS][DOMAIN_NAME]"
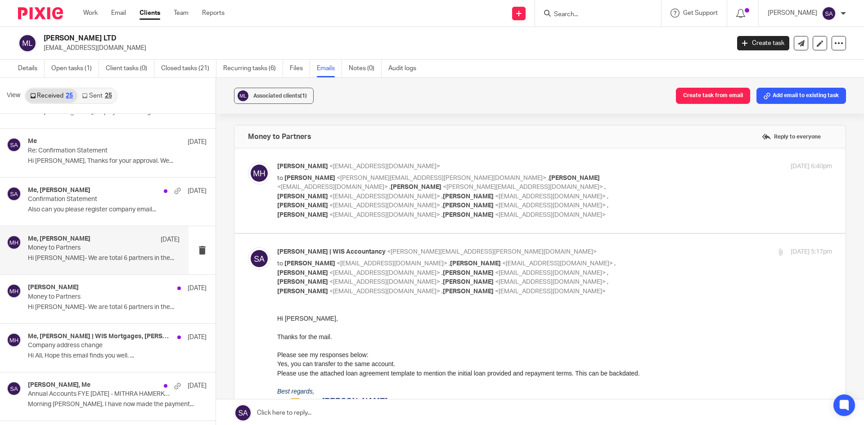
scroll to position [45, 0]
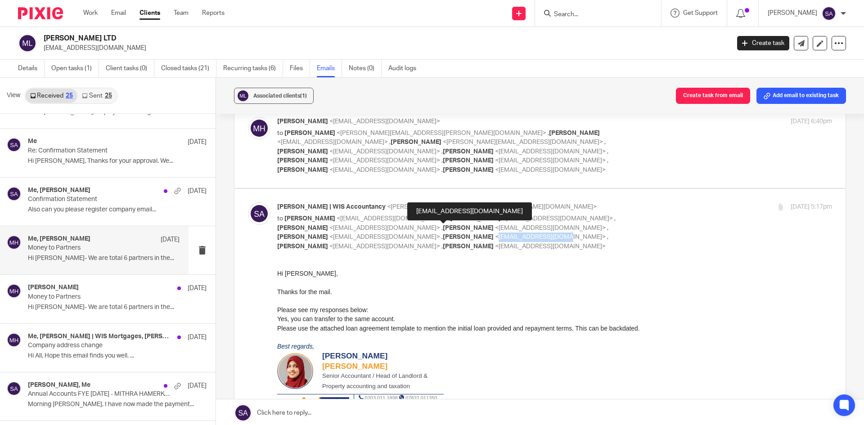
drag, startPoint x: 477, startPoint y: 230, endPoint x: 411, endPoint y: 230, distance: 66.1
click at [495, 234] on span "<sivakasina@gmail.com>" at bounding box center [550, 237] width 111 height 6
copy span "sivakasina@gmail.com"
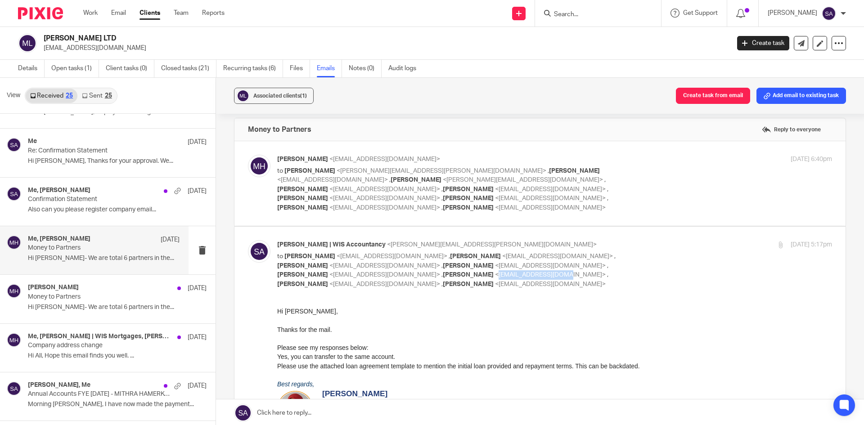
scroll to position [0, 0]
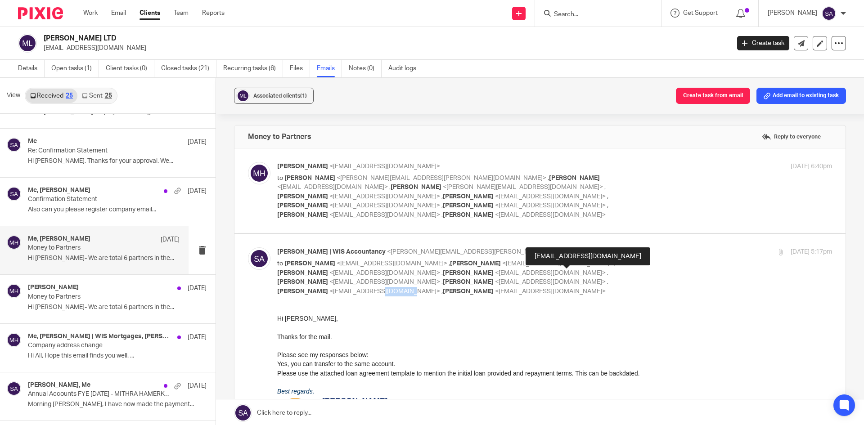
drag, startPoint x: 606, startPoint y: 274, endPoint x: 580, endPoint y: 276, distance: 25.7
click at [440, 288] on span "<bsachingupta@gmail.com>" at bounding box center [384, 291] width 111 height 6
drag, startPoint x: 604, startPoint y: 274, endPoint x: 530, endPoint y: 274, distance: 73.8
click at [440, 288] on span "<bsachingupta@gmail.com>" at bounding box center [384, 291] width 111 height 6
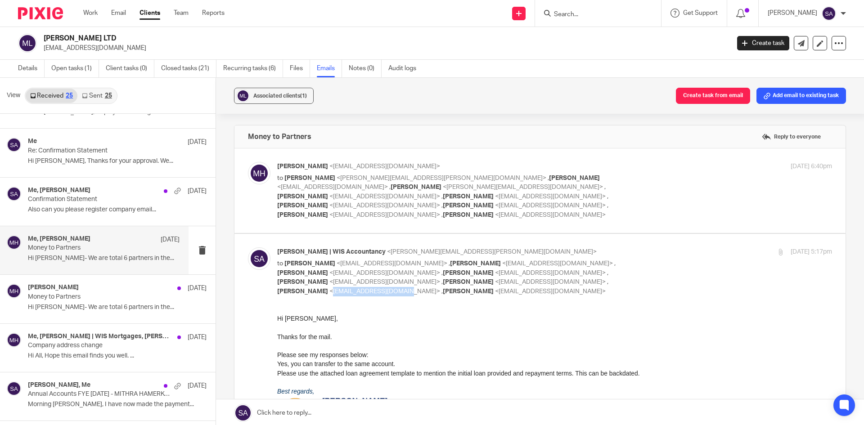
copy span "[EMAIL_ADDRESS][DOMAIN_NAME]"
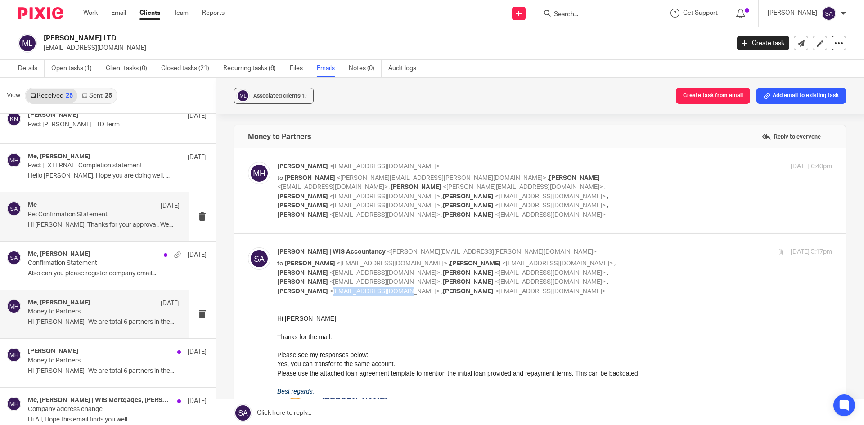
scroll to position [180, 0]
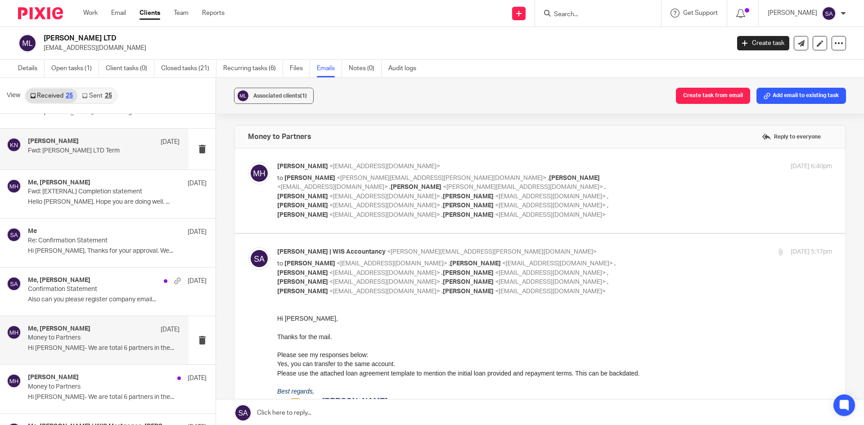
click at [104, 149] on p "Fwd: MITHRA HAMERKOPS LTD Term" at bounding box center [88, 151] width 121 height 8
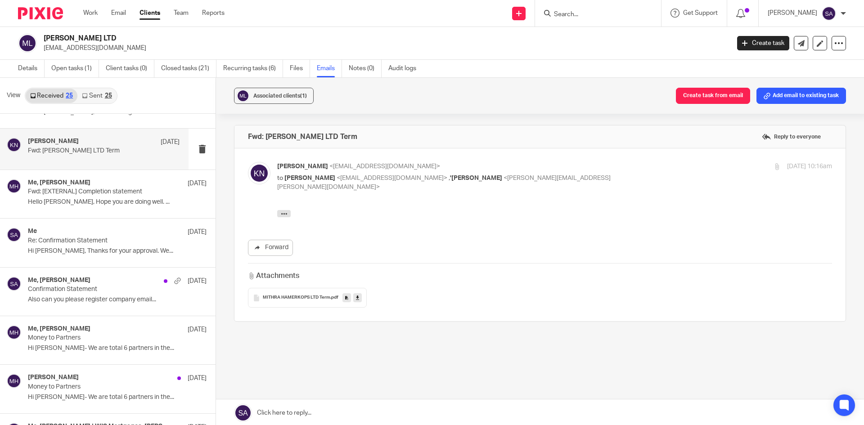
scroll to position [0, 0]
drag, startPoint x: 403, startPoint y: 149, endPoint x: 340, endPoint y: 149, distance: 62.5
click at [340, 149] on div "nsskiran@gmail.com" at bounding box center [395, 150] width 125 height 18
copy div "nsskiran@gmail.com"
